Goal: Transaction & Acquisition: Purchase product/service

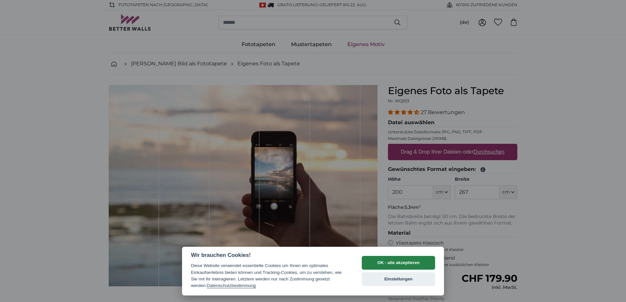
click at [416, 262] on button "OK - alle akzeptieren" at bounding box center [398, 263] width 73 height 14
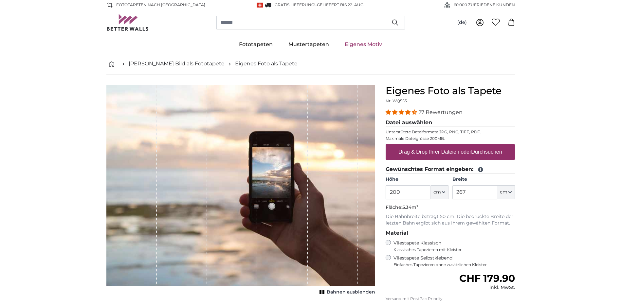
click at [476, 155] on u "Durchsuchen" at bounding box center [486, 152] width 31 height 6
click at [476, 146] on input "Drag & Drop Ihrer Dateien oder Durchsuchen" at bounding box center [449, 145] width 129 height 2
type input "**********"
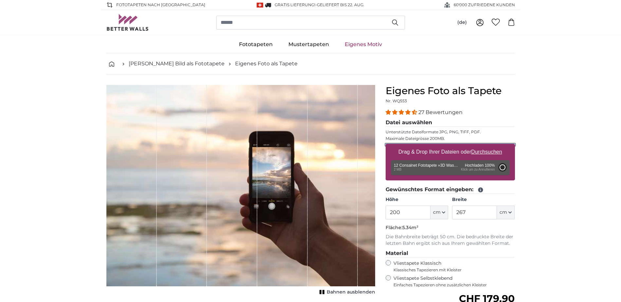
type input "356"
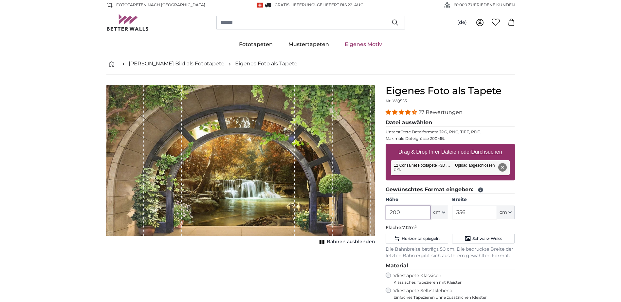
click at [402, 212] on input "200" at bounding box center [407, 213] width 45 height 14
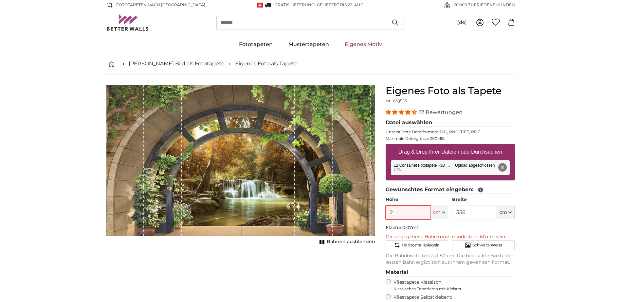
type input "240"
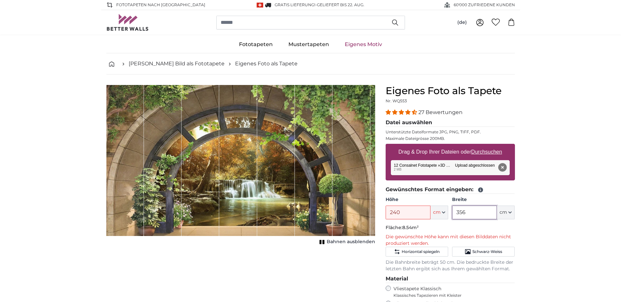
click at [469, 213] on input "356" at bounding box center [474, 213] width 45 height 14
type input "350"
click at [403, 215] on input "240" at bounding box center [407, 213] width 45 height 14
type input "235"
click at [501, 168] on button "Entfernen" at bounding box center [502, 167] width 9 height 9
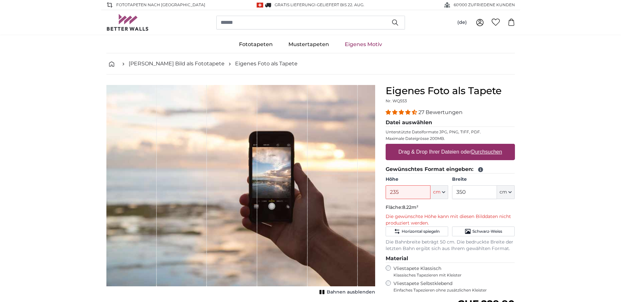
click at [477, 152] on u "Durchsuchen" at bounding box center [486, 152] width 31 height 6
click at [477, 146] on input "Drag & Drop Ihrer Dateien oder Durchsuchen" at bounding box center [449, 145] width 129 height 2
type input "**********"
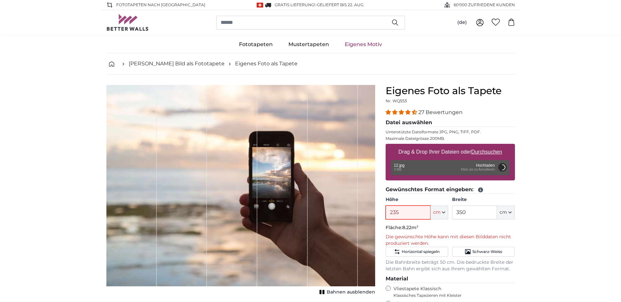
click at [408, 212] on input "235" at bounding box center [407, 213] width 45 height 14
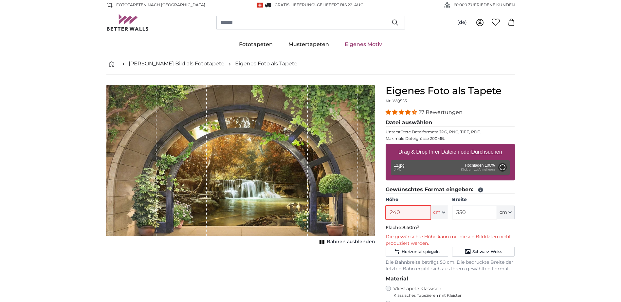
type input "200"
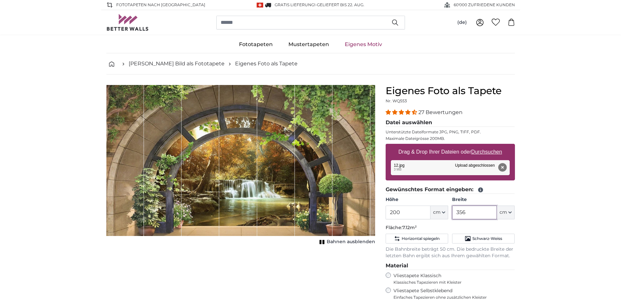
click at [470, 214] on input "356" at bounding box center [474, 213] width 45 height 14
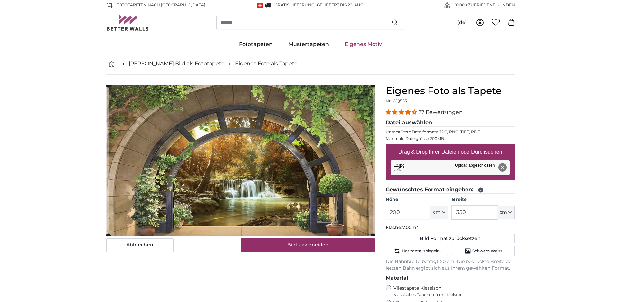
type input "350"
click at [400, 214] on input "200" at bounding box center [407, 213] width 45 height 14
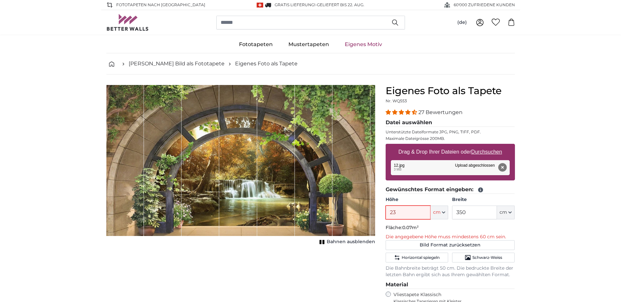
type input "230"
type input "238"
